Goal: Task Accomplishment & Management: Use online tool/utility

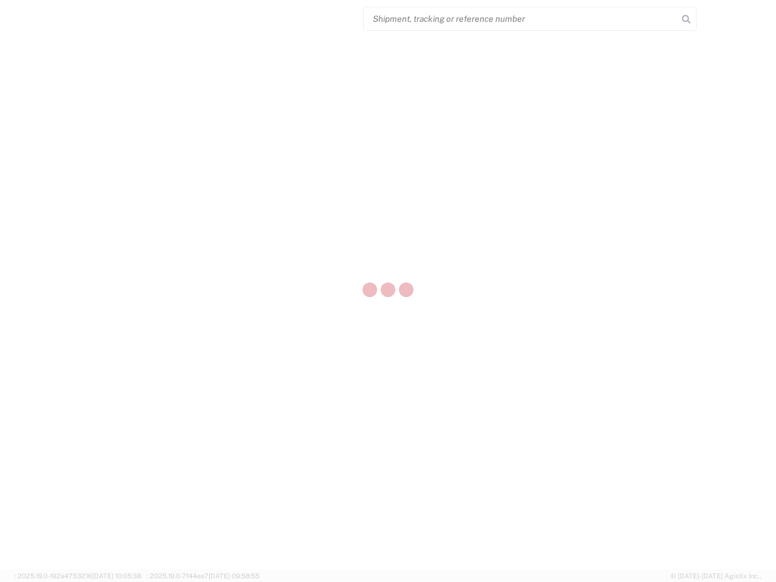
select select "US"
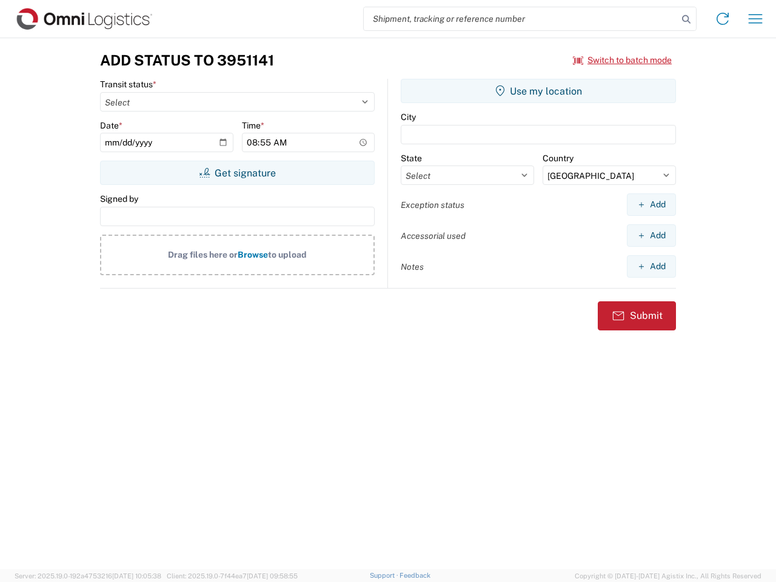
click at [521, 19] on input "search" at bounding box center [521, 18] width 314 height 23
click at [686, 19] on icon at bounding box center [685, 19] width 17 height 17
click at [722, 19] on icon at bounding box center [722, 18] width 19 height 19
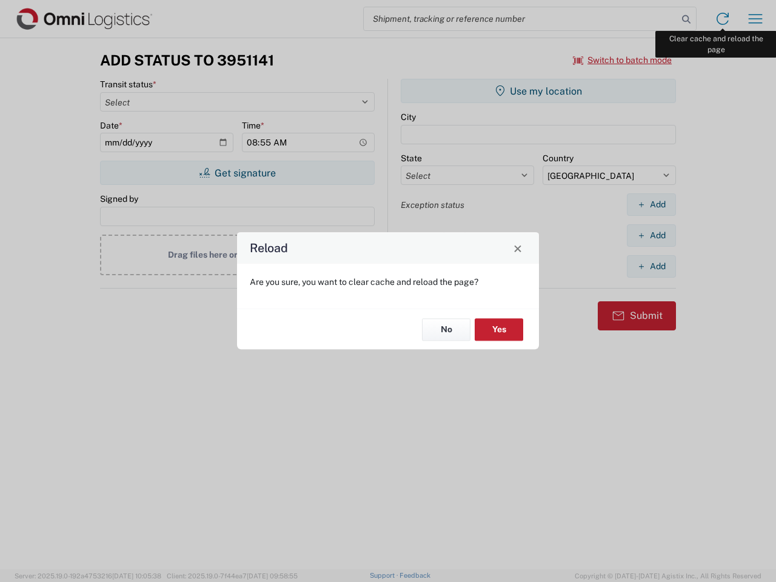
click at [755, 19] on div "Reload Are you sure, you want to clear cache and reload the page? No Yes" at bounding box center [388, 291] width 776 height 582
click at [622, 60] on div "Reload Are you sure, you want to clear cache and reload the page? No Yes" at bounding box center [388, 291] width 776 height 582
click at [237, 173] on div "Reload Are you sure, you want to clear cache and reload the page? No Yes" at bounding box center [388, 291] width 776 height 582
click at [538, 91] on div "Reload Are you sure, you want to clear cache and reload the page? No Yes" at bounding box center [388, 291] width 776 height 582
click at [651, 204] on div "Reload Are you sure, you want to clear cache and reload the page? No Yes" at bounding box center [388, 291] width 776 height 582
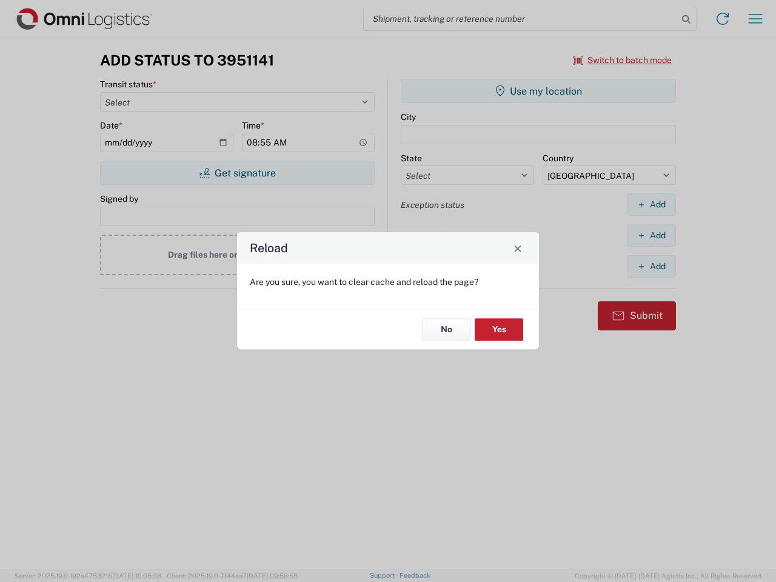
click at [651, 235] on div "Reload Are you sure, you want to clear cache and reload the page? No Yes" at bounding box center [388, 291] width 776 height 582
click at [651, 266] on div "Reload Are you sure, you want to clear cache and reload the page? No Yes" at bounding box center [388, 291] width 776 height 582
